Goal: Task Accomplishment & Management: Manage account settings

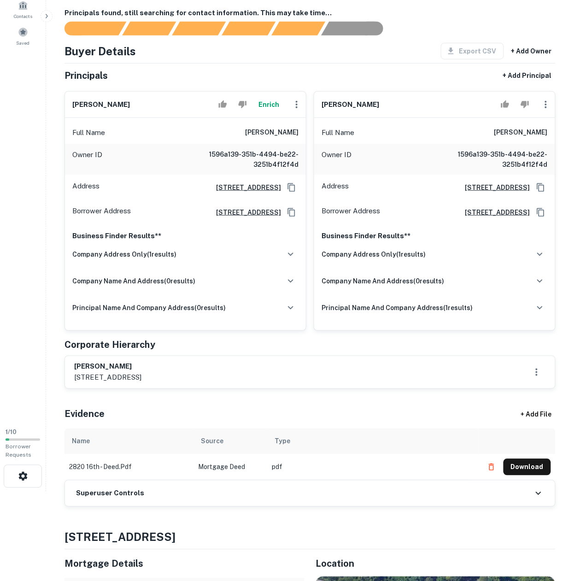
scroll to position [184, 0]
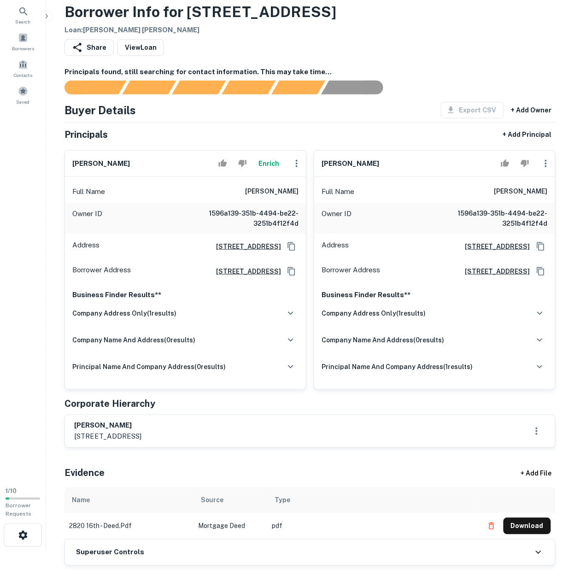
scroll to position [184, 0]
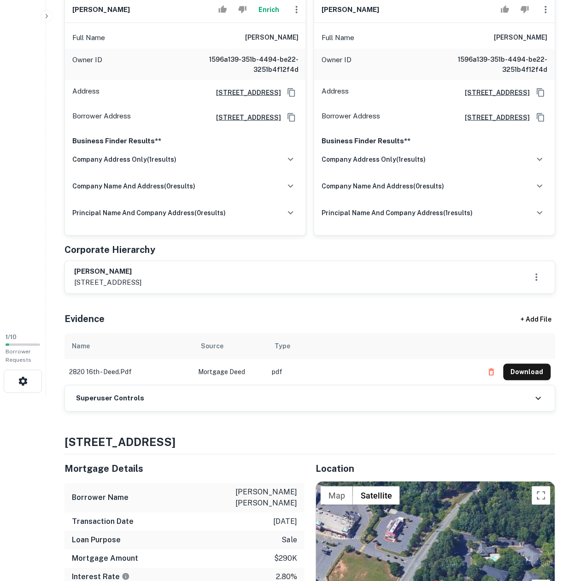
click at [111, 411] on div "Superuser Controls" at bounding box center [310, 398] width 490 height 26
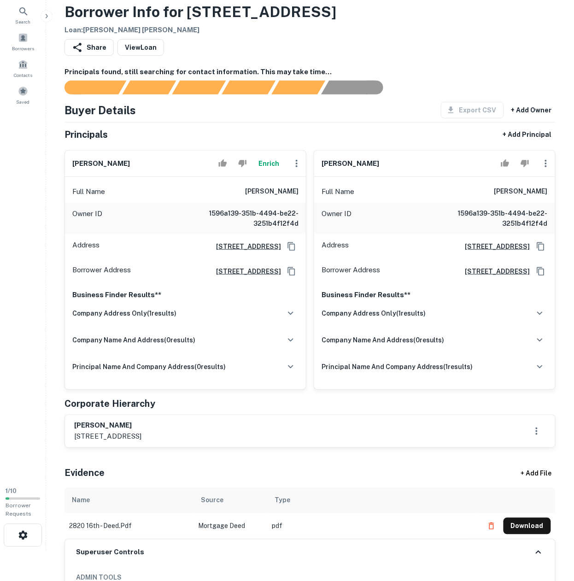
scroll to position [0, 0]
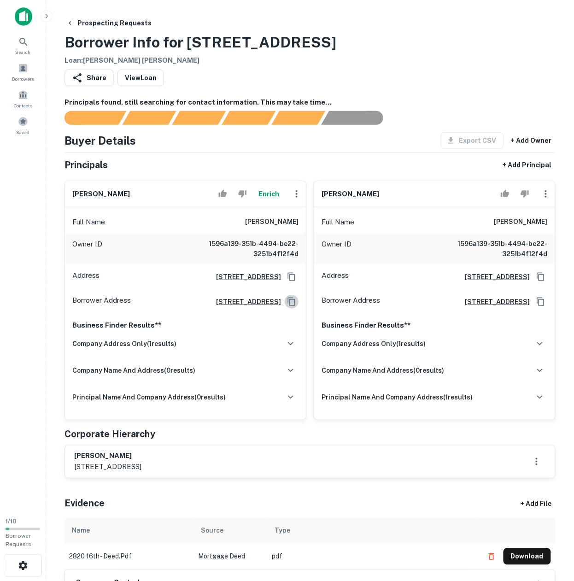
click at [291, 306] on icon "Copy Address" at bounding box center [291, 301] width 9 height 9
click at [245, 228] on h6 "[PERSON_NAME]" at bounding box center [271, 221] width 53 height 11
click at [245, 227] on h6 "[PERSON_NAME]" at bounding box center [271, 221] width 53 height 11
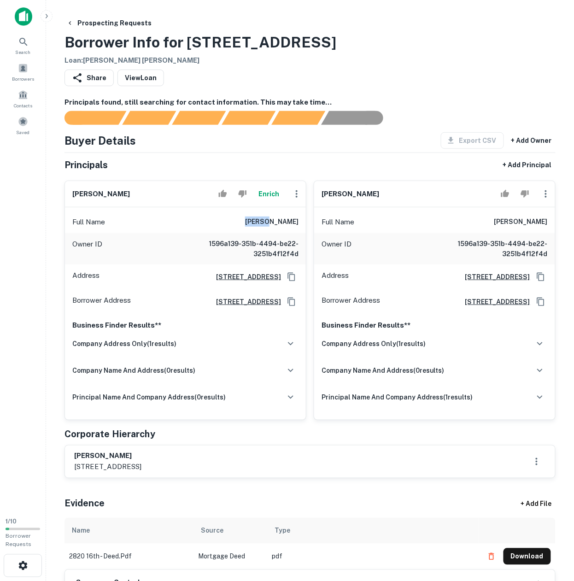
click at [245, 227] on h6 "[PERSON_NAME]" at bounding box center [271, 221] width 53 height 11
click at [207, 216] on div "Full Name [PERSON_NAME]" at bounding box center [185, 222] width 241 height 22
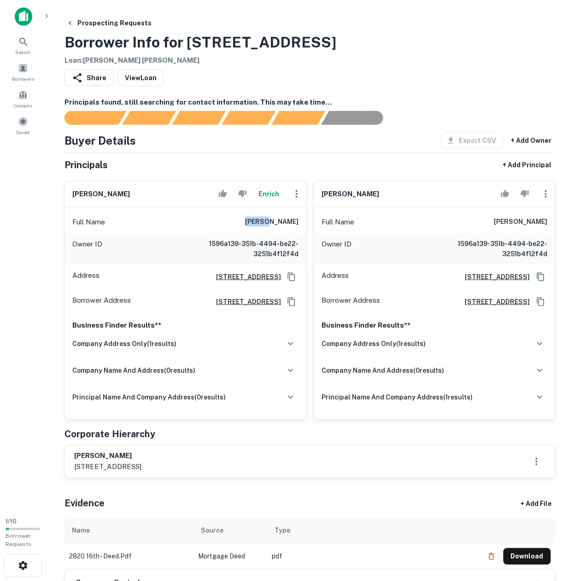
click at [207, 216] on div "Full Name [PERSON_NAME]" at bounding box center [185, 222] width 241 height 22
click at [251, 227] on h6 "[PERSON_NAME]" at bounding box center [271, 221] width 53 height 11
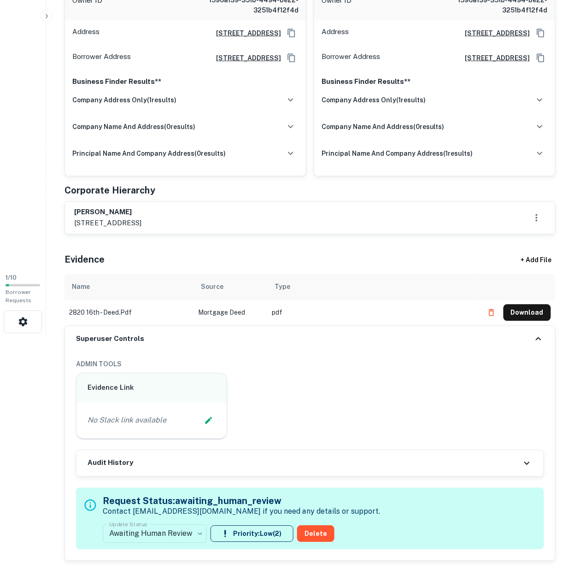
scroll to position [245, 0]
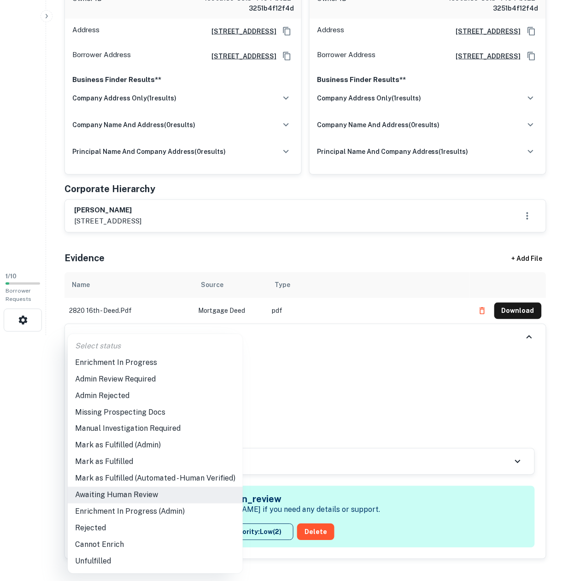
click at [155, 335] on body "Search Borrowers Contacts Saved 1 / 10 Borrower Requests Prospecting Requests B…" at bounding box center [287, 45] width 574 height 581
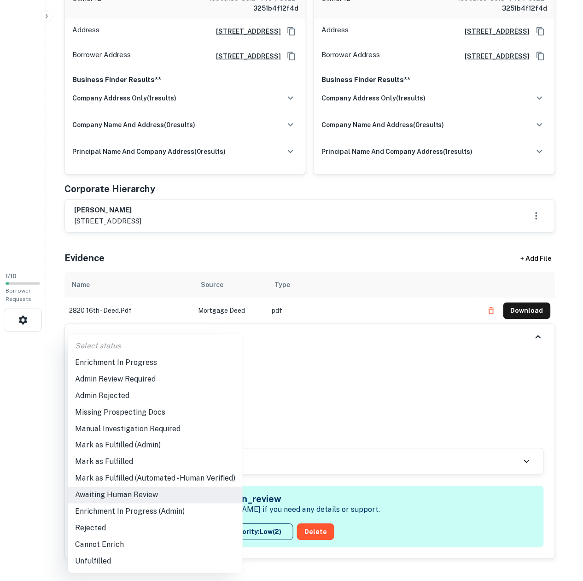
click at [176, 361] on li "Enrichment In Progress" at bounding box center [155, 362] width 175 height 17
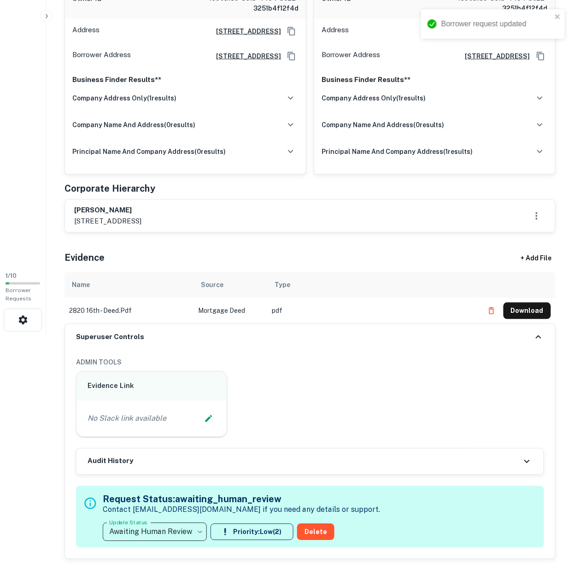
type input "**********"
click at [207, 422] on button "Edit Slack Link" at bounding box center [209, 419] width 14 height 14
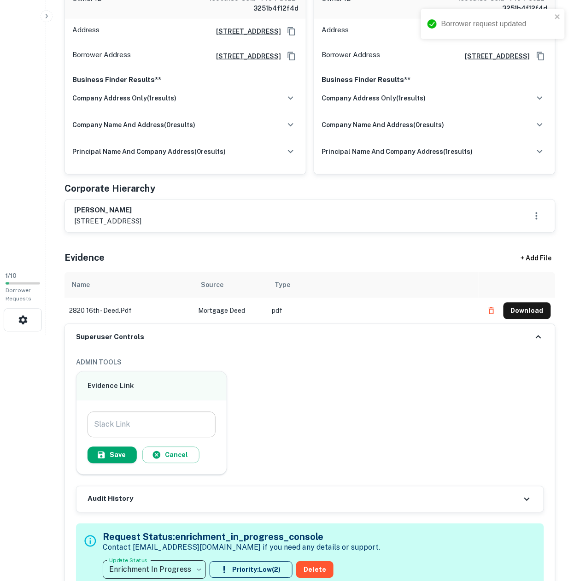
click at [183, 426] on input "Slack Link" at bounding box center [152, 425] width 128 height 26
paste input "**********"
type input "**********"
click at [115, 463] on button "Save" at bounding box center [112, 455] width 49 height 17
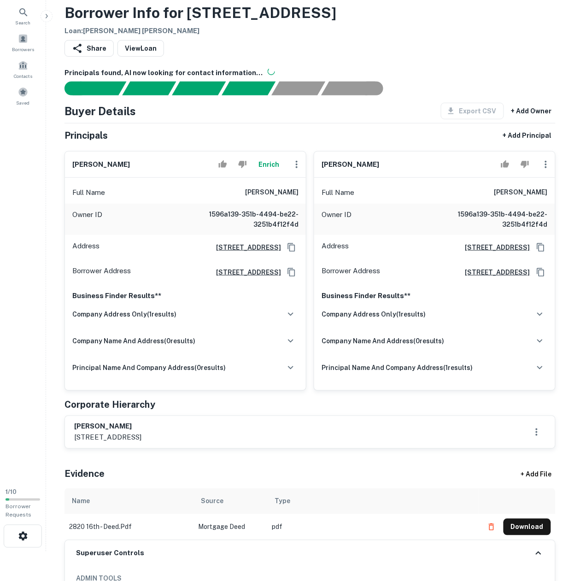
scroll to position [0, 0]
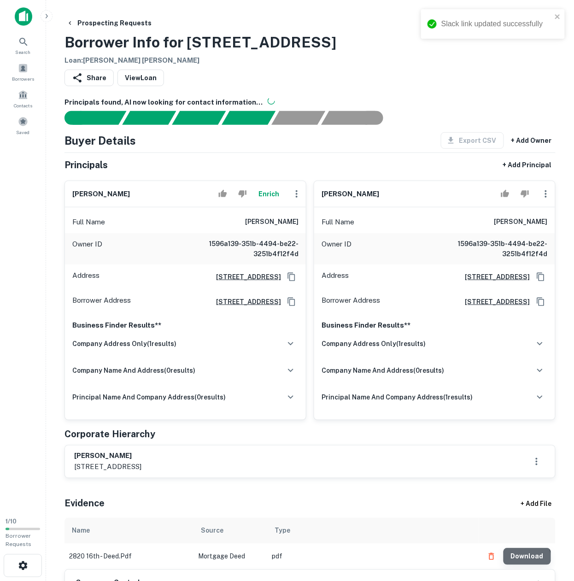
click at [526, 565] on button "Download" at bounding box center [526, 556] width 47 height 17
